Goal: Check status

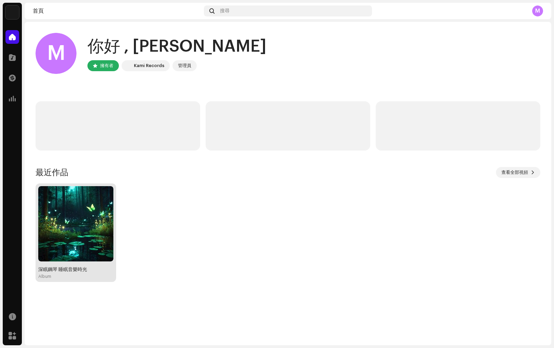
click at [80, 265] on div "深眠鋼琴 睡眠音樂時光 Album" at bounding box center [75, 232] width 75 height 93
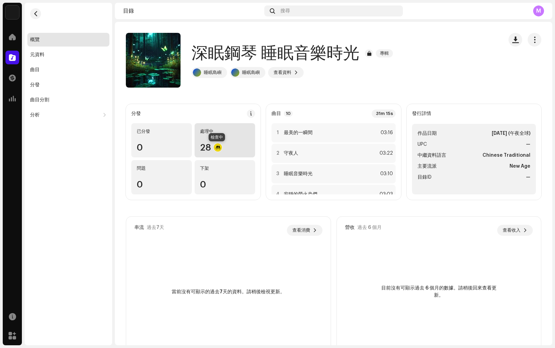
click at [215, 147] on div at bounding box center [218, 147] width 8 height 8
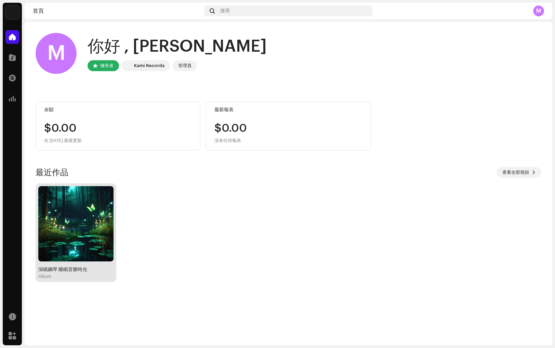
click at [80, 275] on div "Album" at bounding box center [75, 275] width 75 height 5
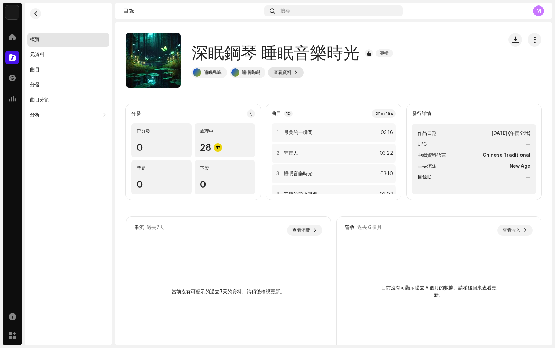
click at [283, 68] on span "查看資料" at bounding box center [282, 73] width 18 height 14
click at [425, 56] on div "深眠鋼琴 睡眠音樂時光 3046943 元資料 分發 中繼資料語言 Chinese Traditional 作品標題 深眠鋼琴 睡眠音樂時光 標題版本 — 本…" at bounding box center [277, 174] width 555 height 348
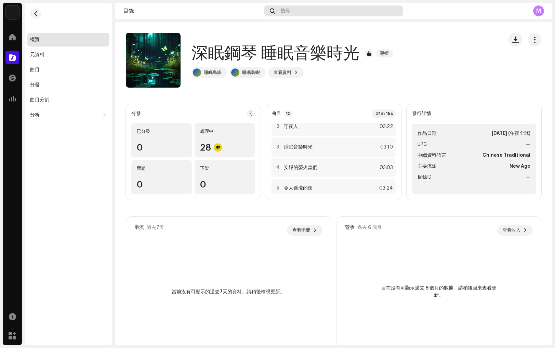
scroll to position [26, 0]
